Goal: Information Seeking & Learning: Find specific fact

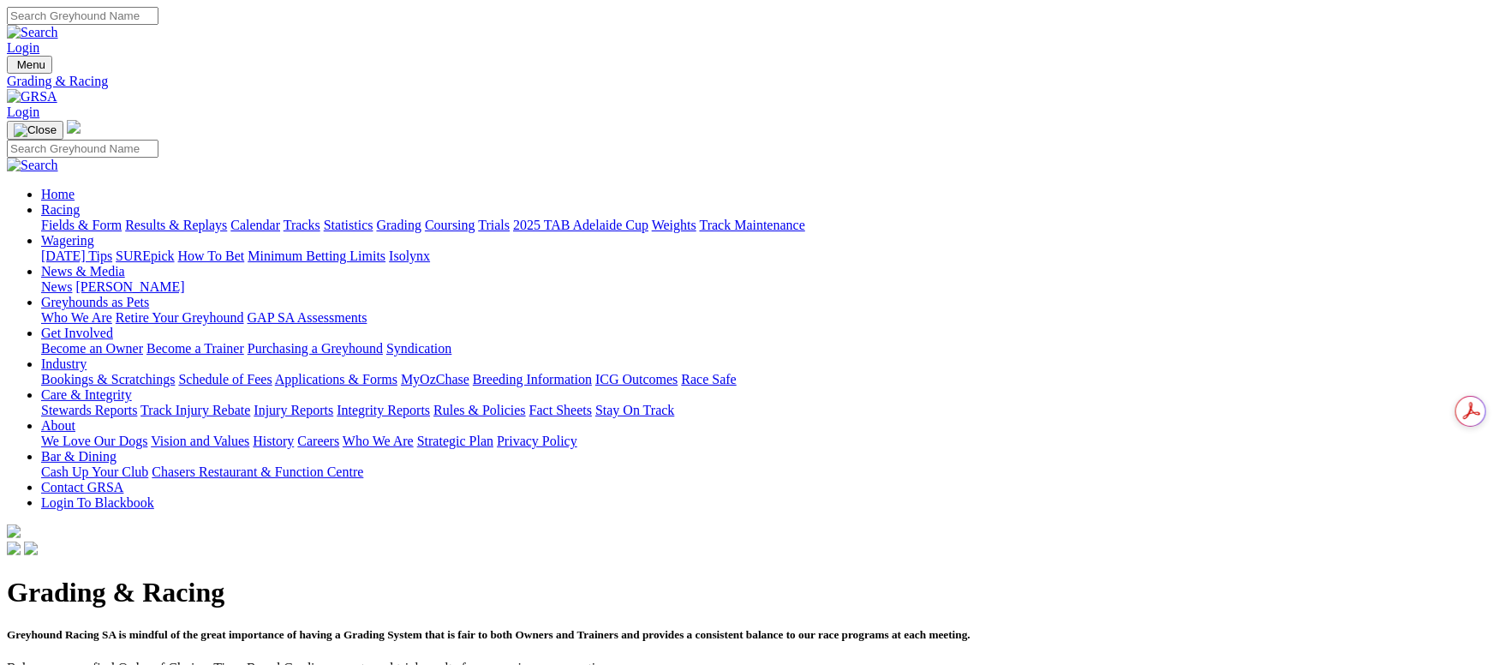
click at [122, 218] on link "Fields & Form" at bounding box center [81, 225] width 81 height 15
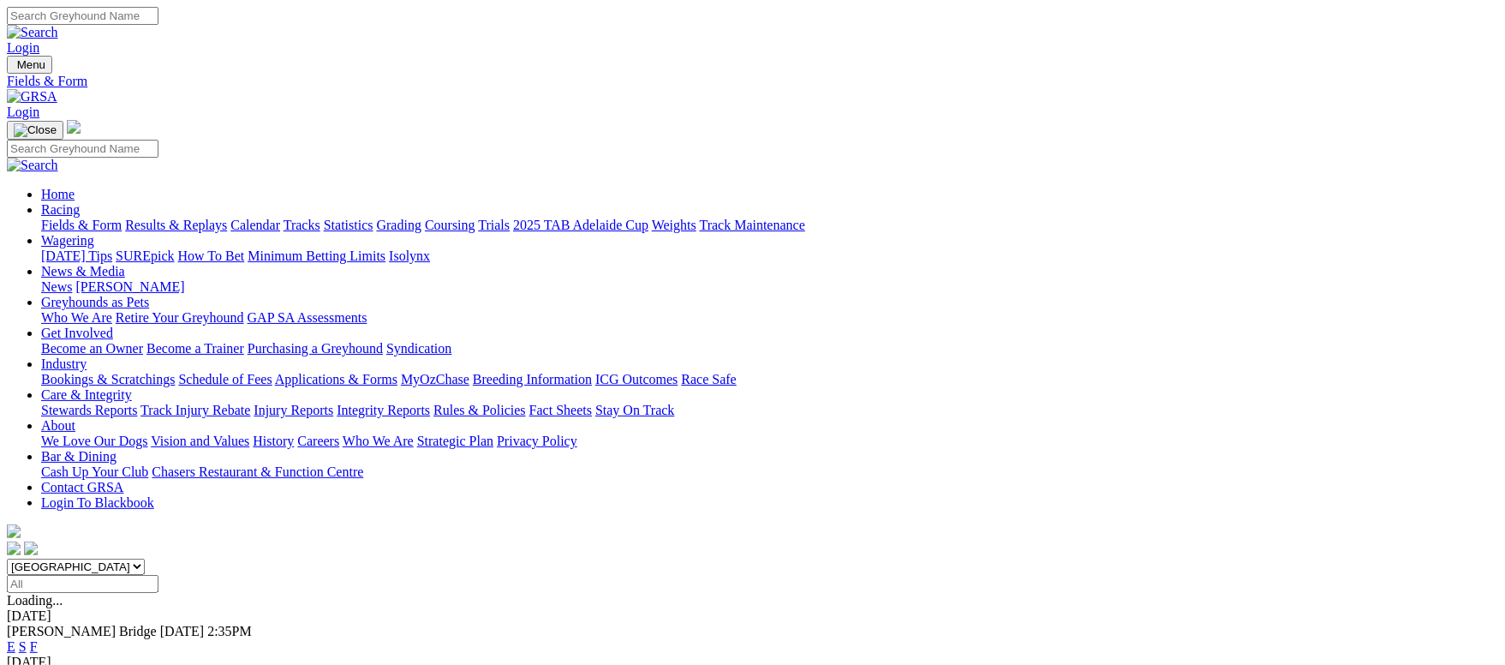
click at [38, 639] on link "F" at bounding box center [34, 646] width 8 height 15
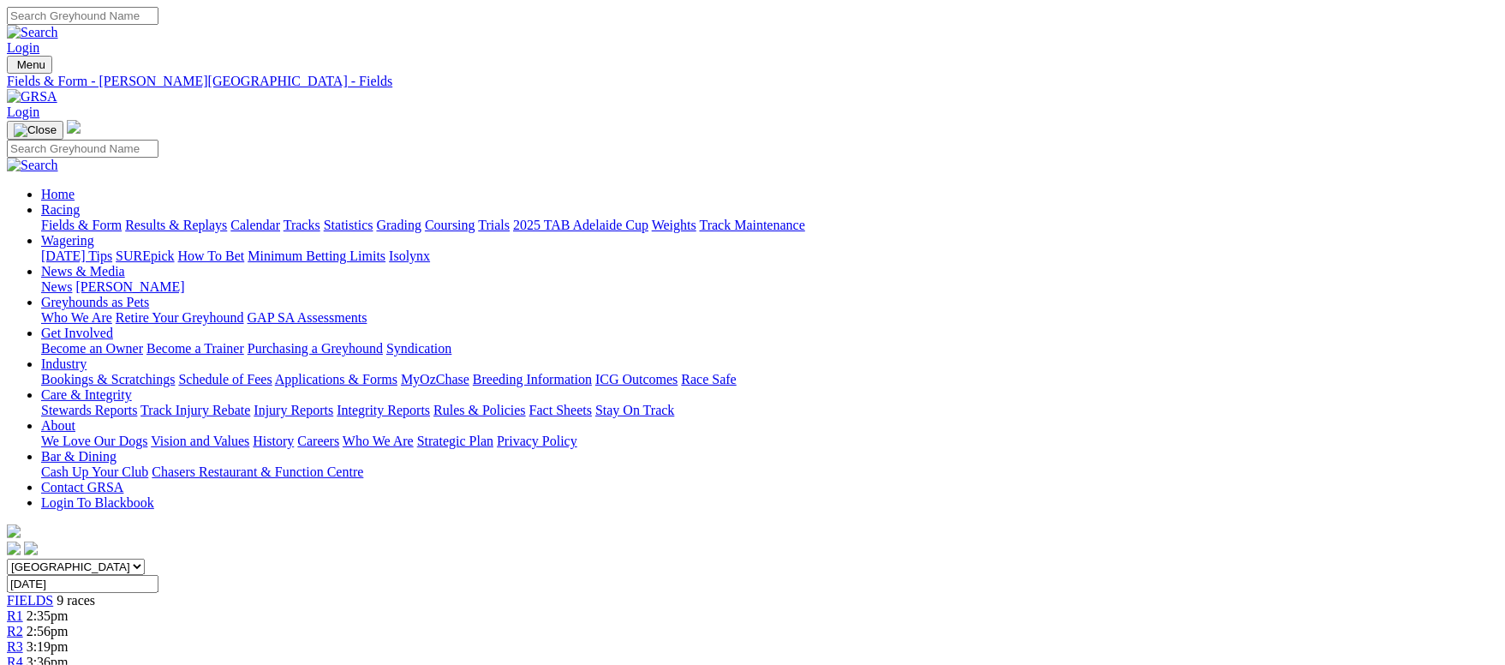
click at [91, 218] on link "Fields & Form" at bounding box center [81, 225] width 81 height 15
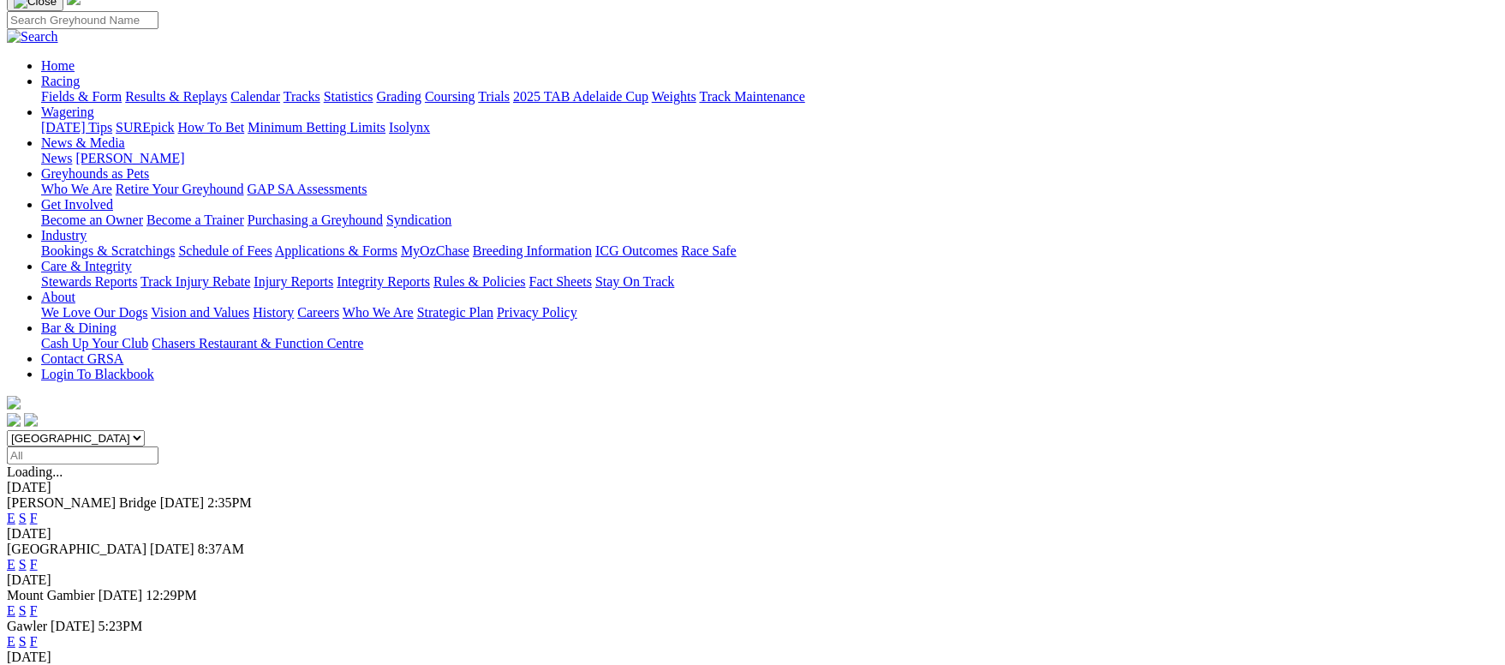
scroll to position [257, 0]
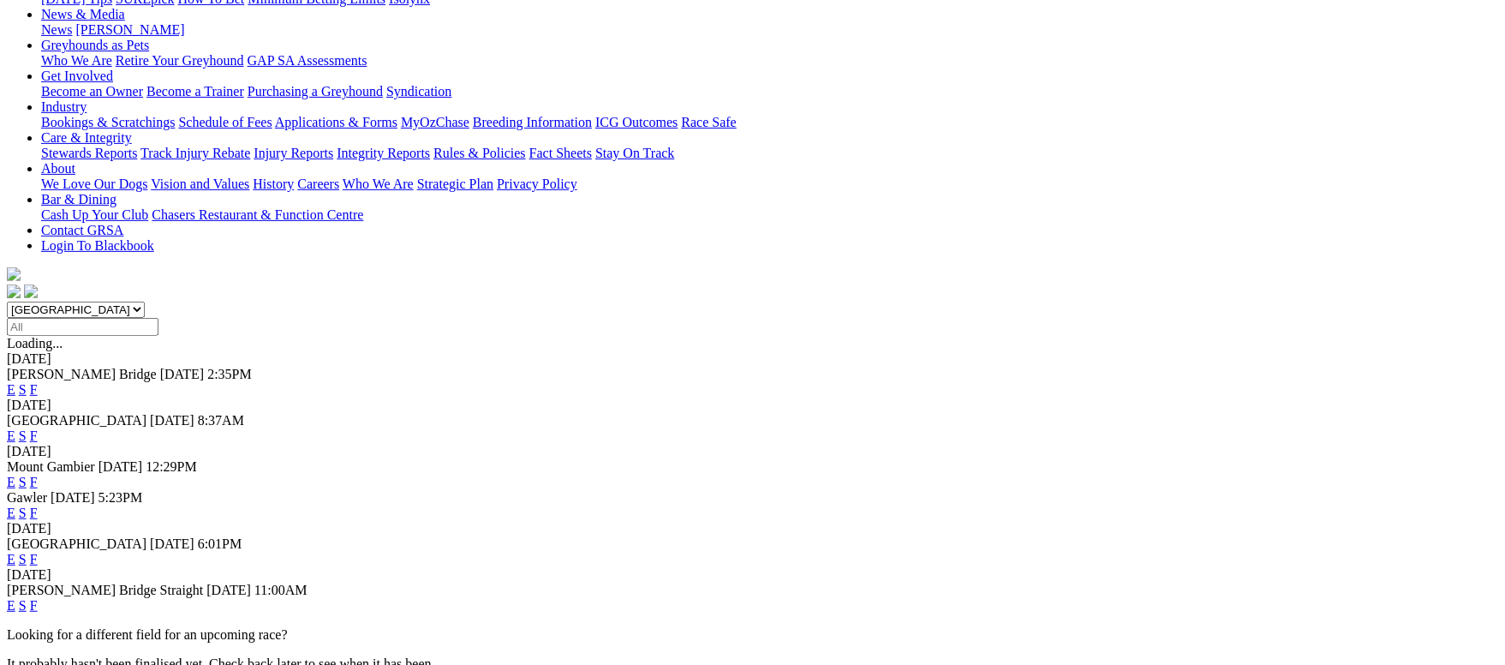
click at [38, 598] on link "F" at bounding box center [34, 605] width 8 height 15
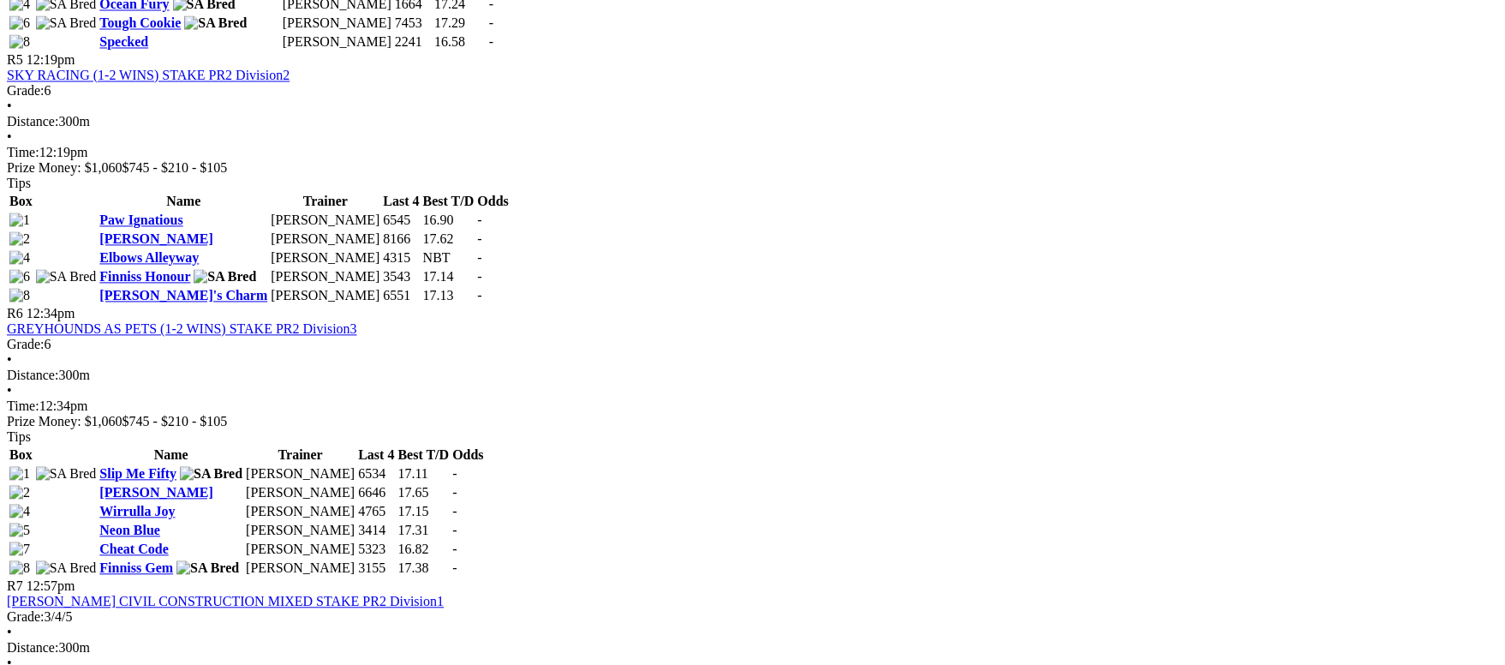
scroll to position [1670, 0]
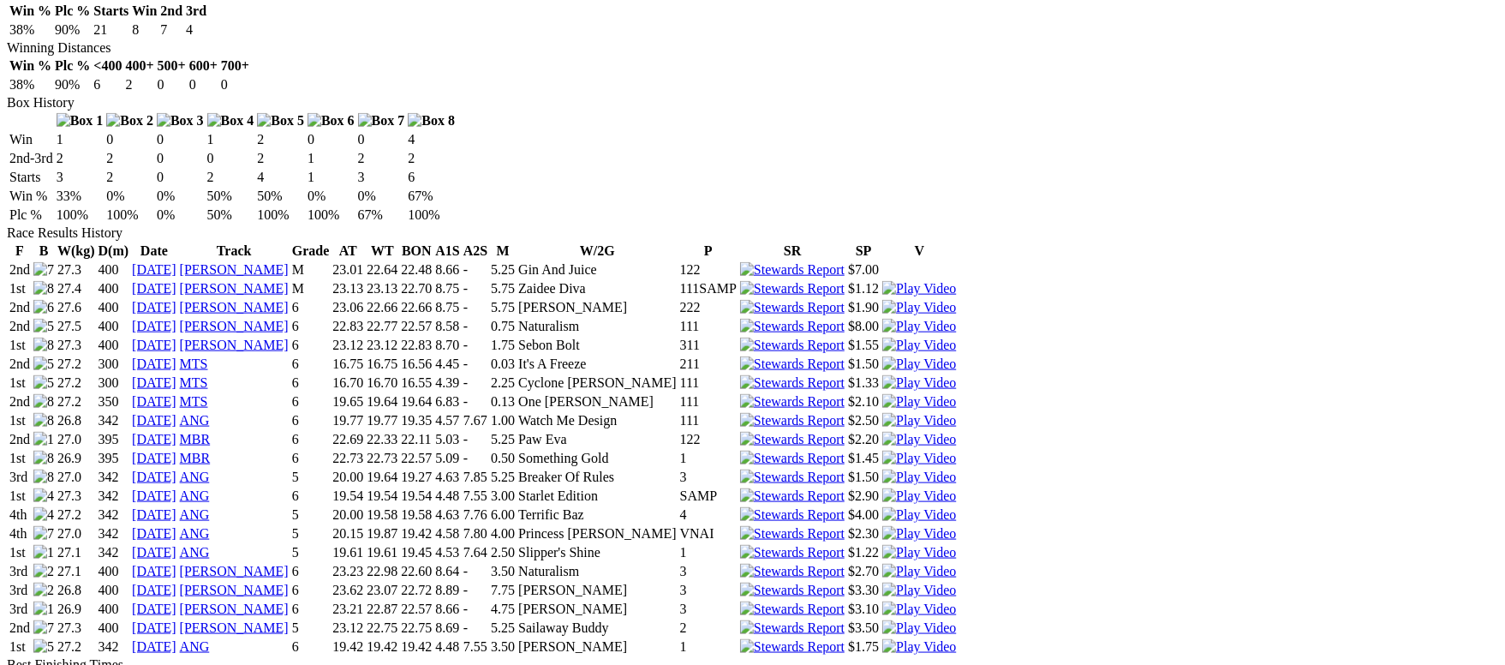
scroll to position [1285, 0]
